Goal: Find specific page/section: Find specific page/section

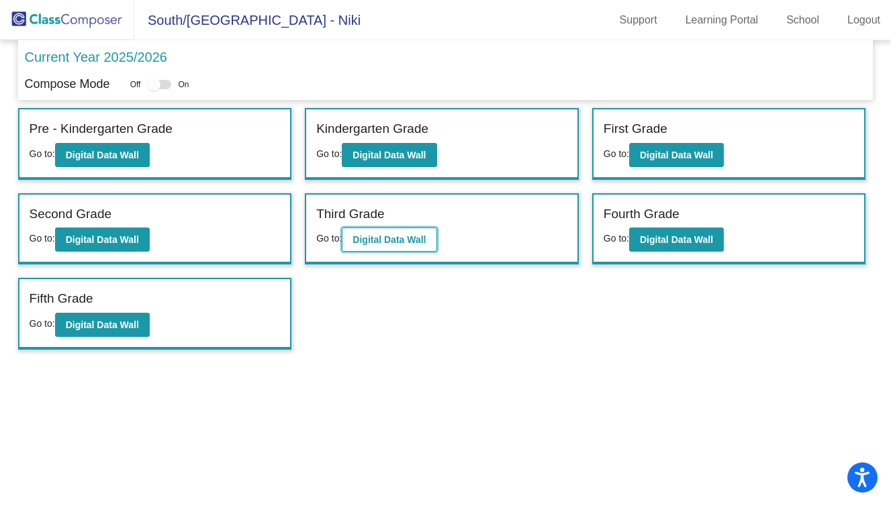
click at [426, 239] on b "Digital Data Wall" at bounding box center [388, 239] width 73 height 11
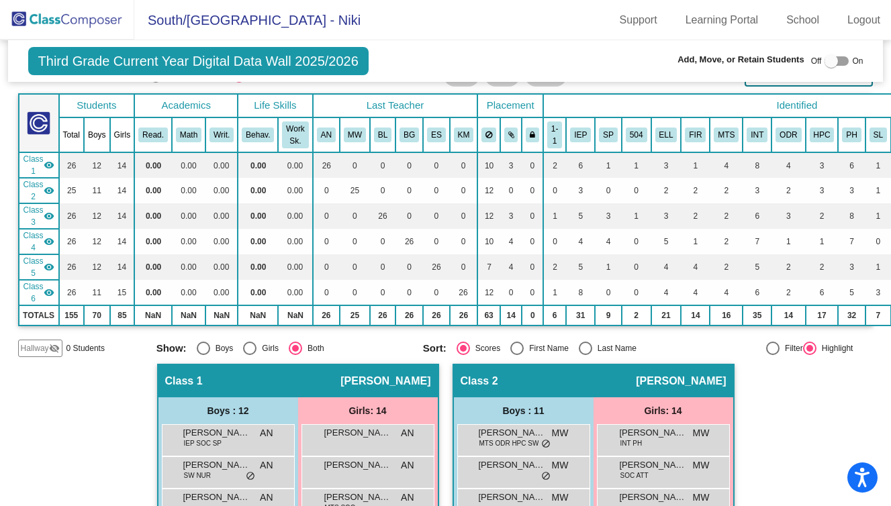
scroll to position [50, 0]
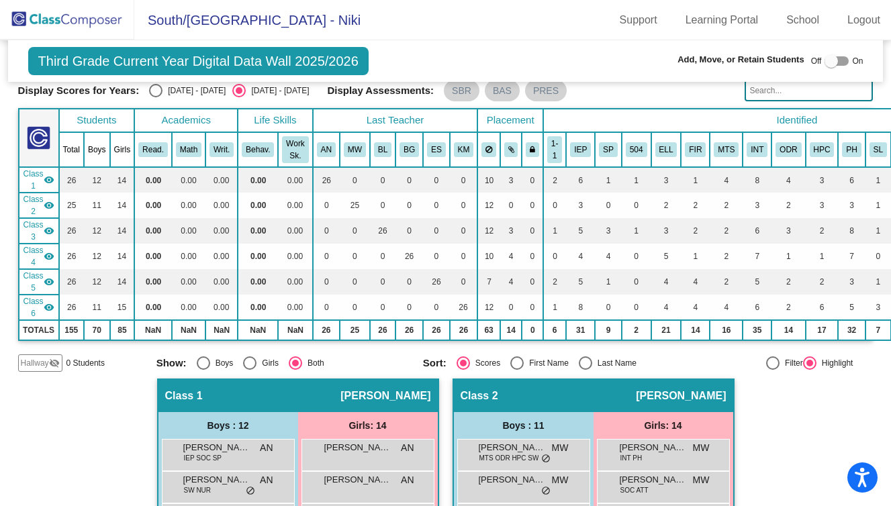
click at [162, 89] on div "[DATE] - [DATE]" at bounding box center [193, 91] width 63 height 12
click at [156, 97] on input "[DATE] - [DATE]" at bounding box center [155, 97] width 1 height 1
radio input "true"
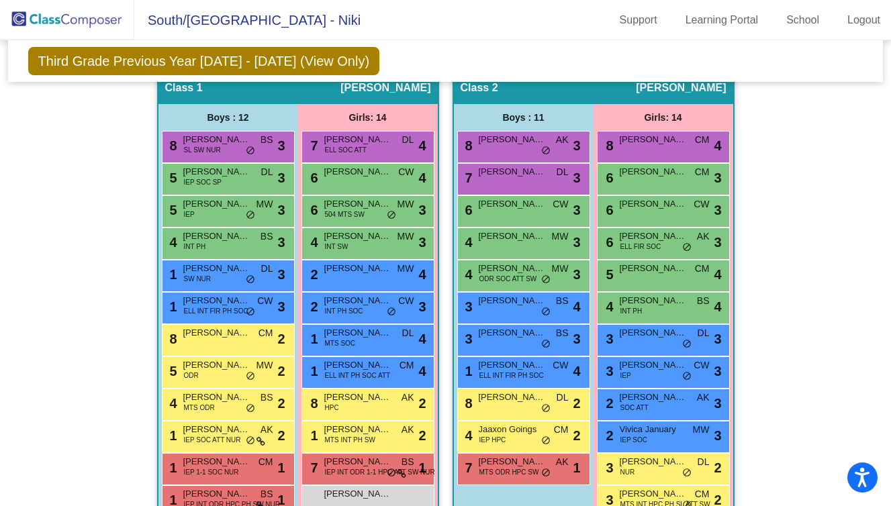
scroll to position [0, 0]
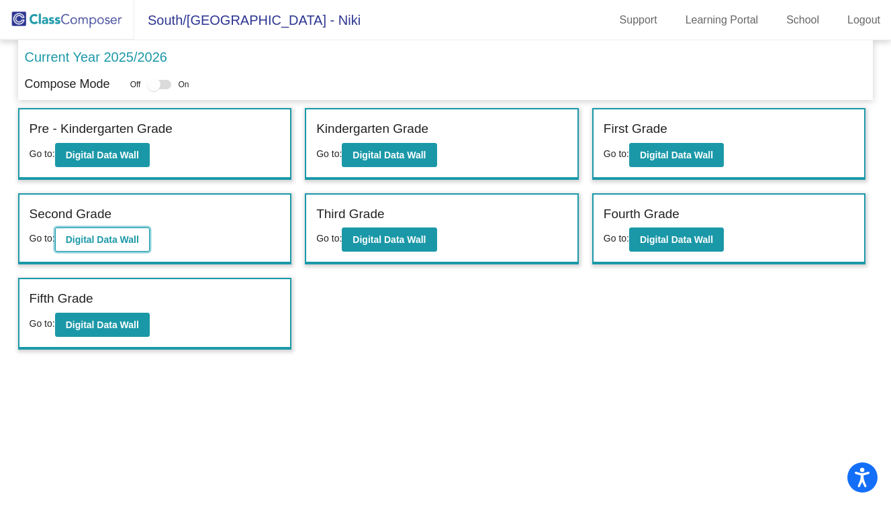
click at [132, 241] on b "Digital Data Wall" at bounding box center [102, 239] width 73 height 11
